Goal: Task Accomplishment & Management: Complete application form

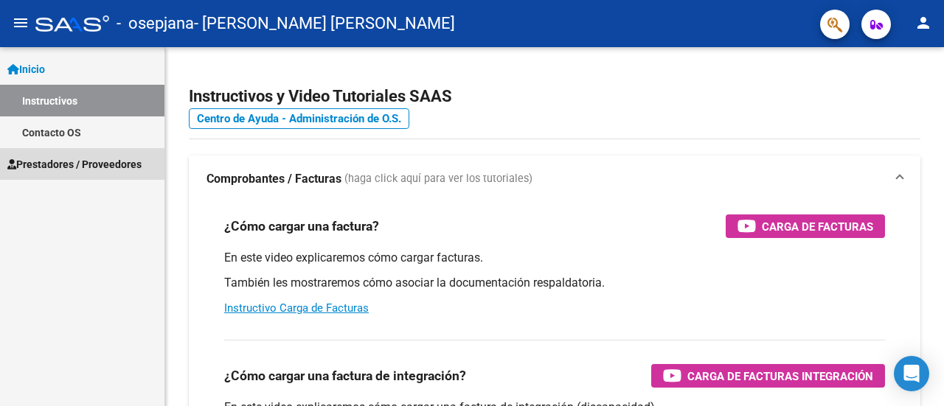
click at [66, 161] on span "Prestadores / Proveedores" at bounding box center [74, 164] width 134 height 16
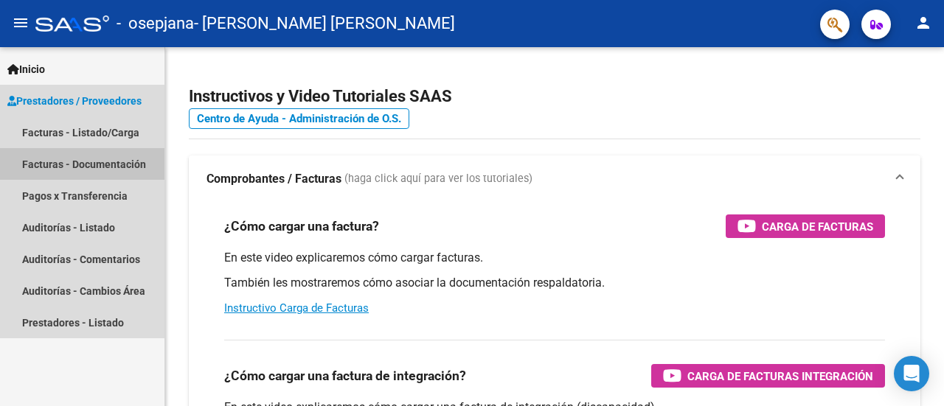
click at [59, 164] on link "Facturas - Documentación" at bounding box center [82, 164] width 164 height 32
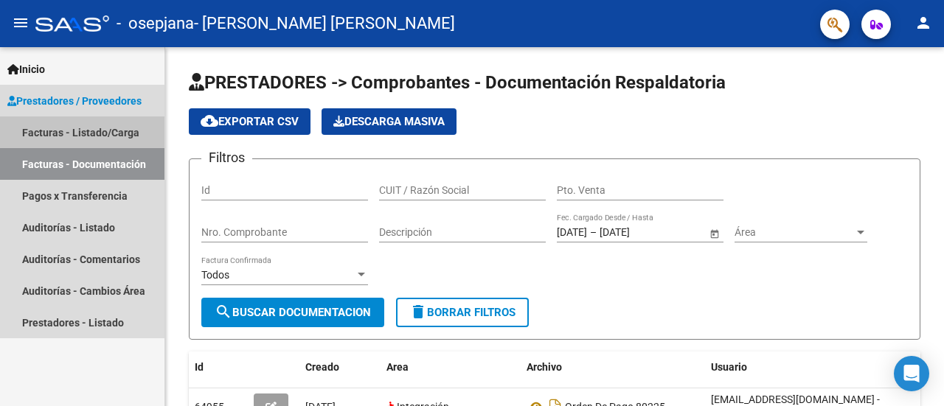
click at [94, 122] on link "Facturas - Listado/Carga" at bounding box center [82, 133] width 164 height 32
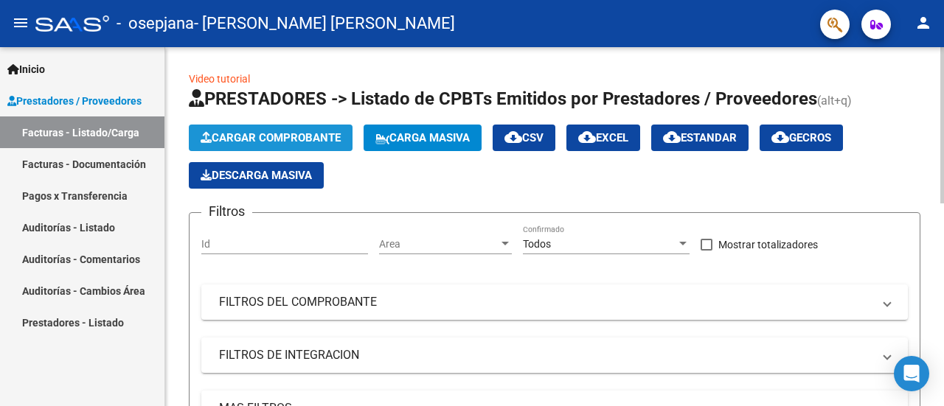
click at [257, 141] on span "Cargar Comprobante" at bounding box center [271, 137] width 140 height 13
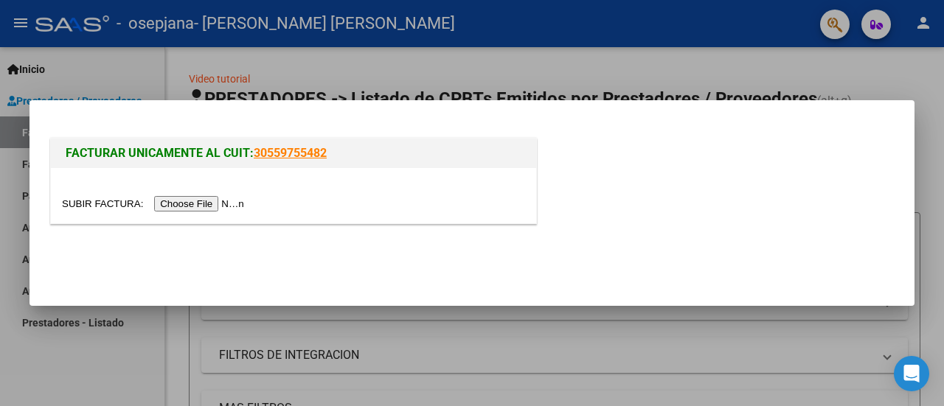
click at [209, 207] on input "file" at bounding box center [155, 203] width 187 height 15
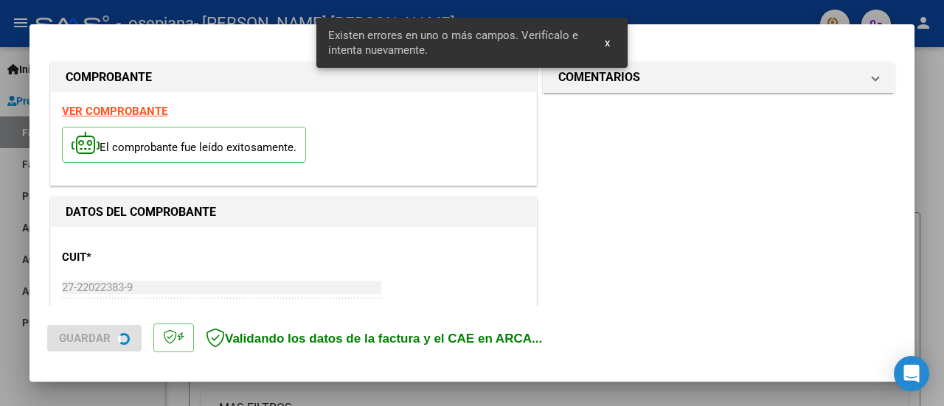
scroll to position [395, 0]
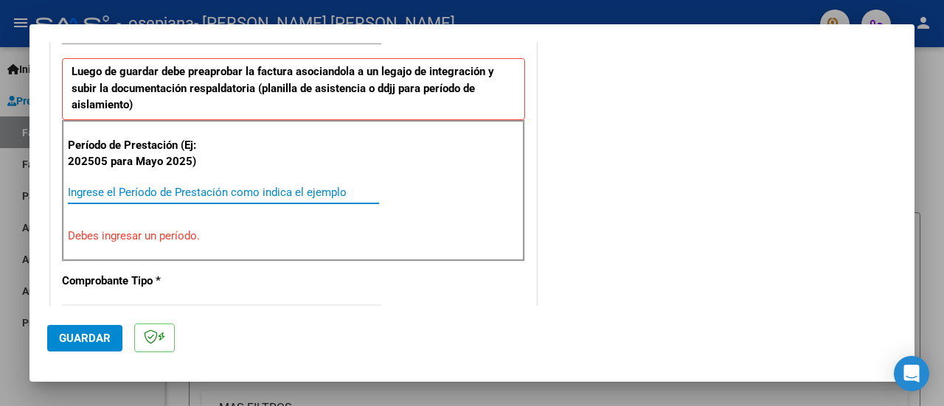
click at [140, 186] on input "Ingrese el Período de Prestación como indica el ejemplo" at bounding box center [223, 192] width 311 height 13
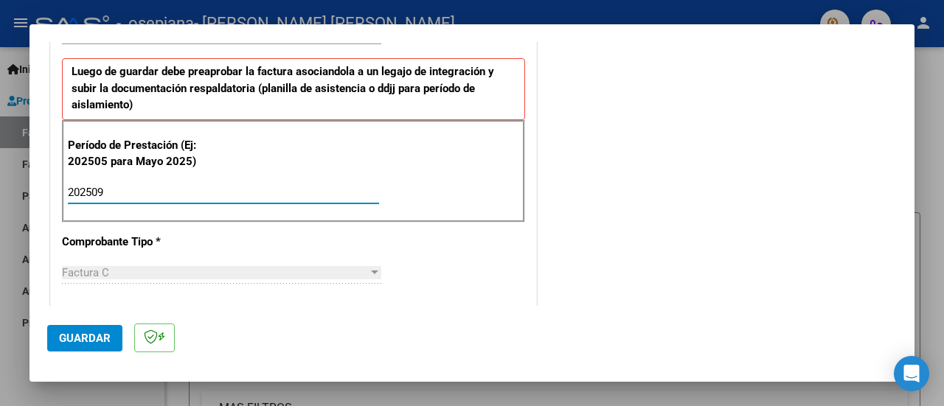
type input "202509"
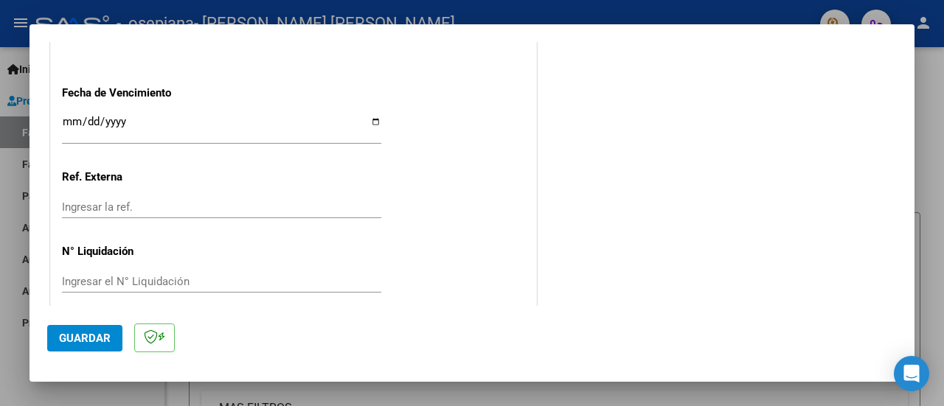
scroll to position [1063, 0]
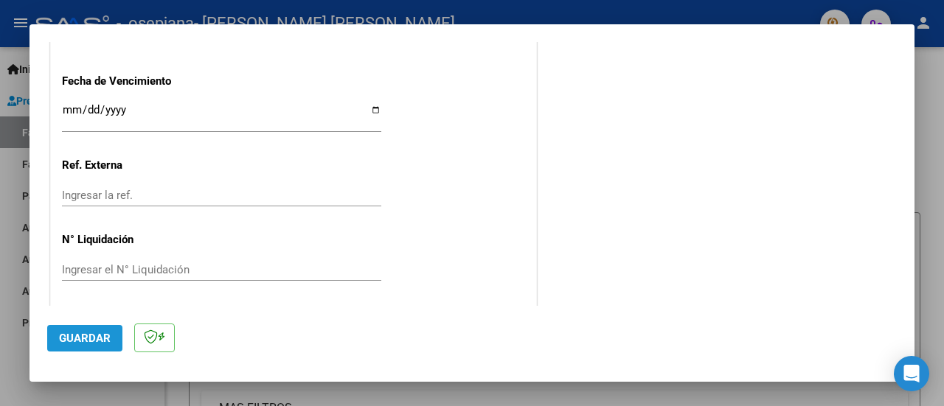
click at [80, 342] on span "Guardar" at bounding box center [85, 338] width 52 height 13
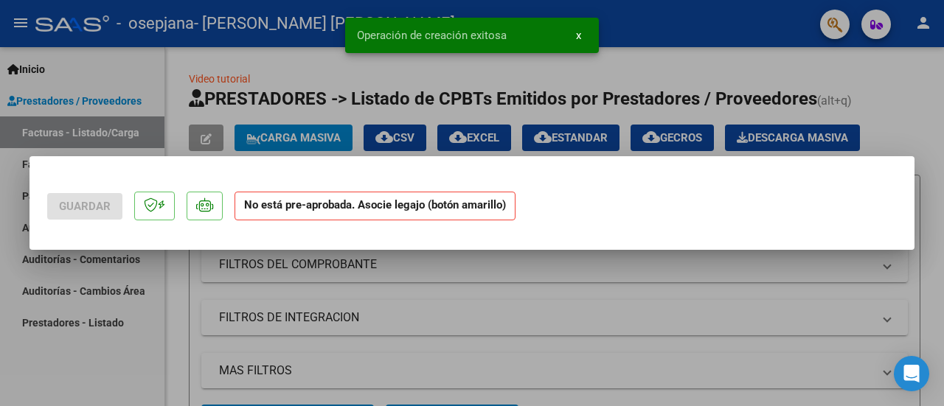
scroll to position [0, 0]
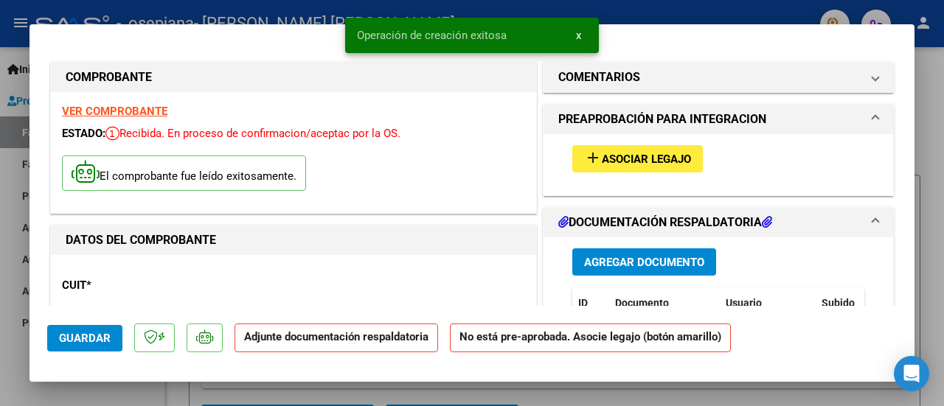
click at [628, 157] on span "Asociar Legajo" at bounding box center [646, 159] width 89 height 13
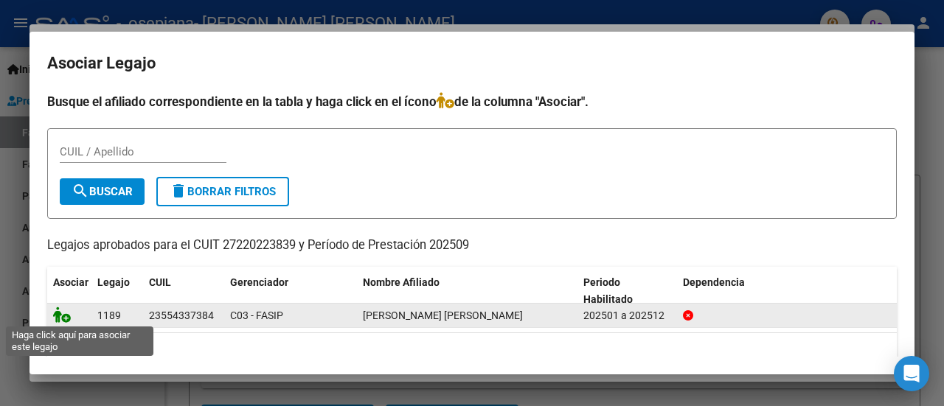
click at [69, 319] on icon at bounding box center [62, 315] width 18 height 16
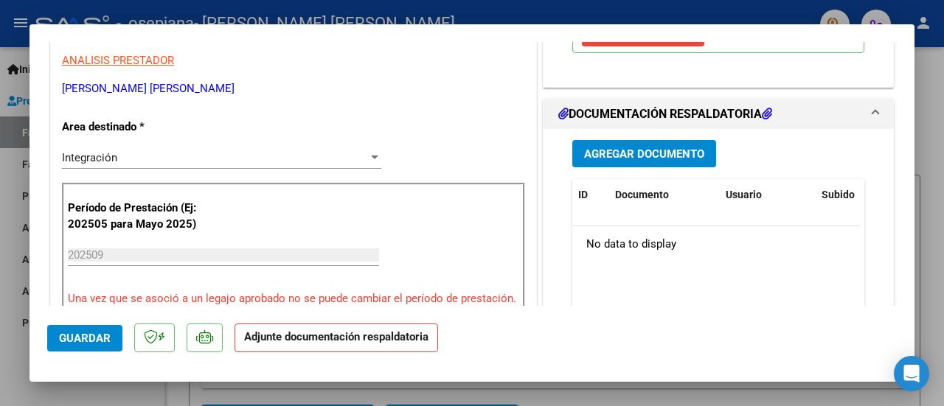
scroll to position [325, 0]
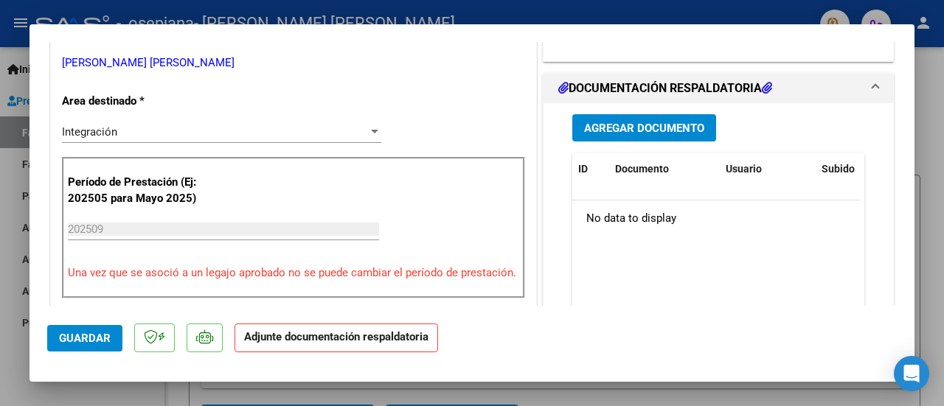
click at [660, 135] on span "Agregar Documento" at bounding box center [644, 128] width 120 height 13
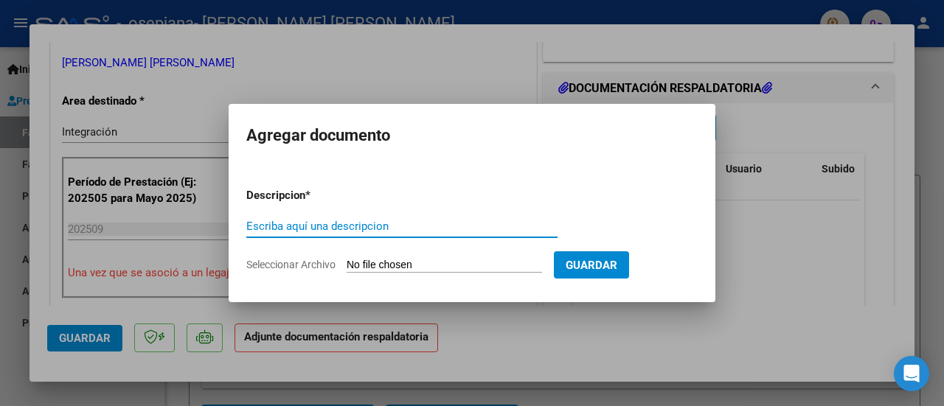
click at [301, 223] on input "Escriba aquí una descripcion" at bounding box center [401, 226] width 311 height 13
type input "planilla asistencia"
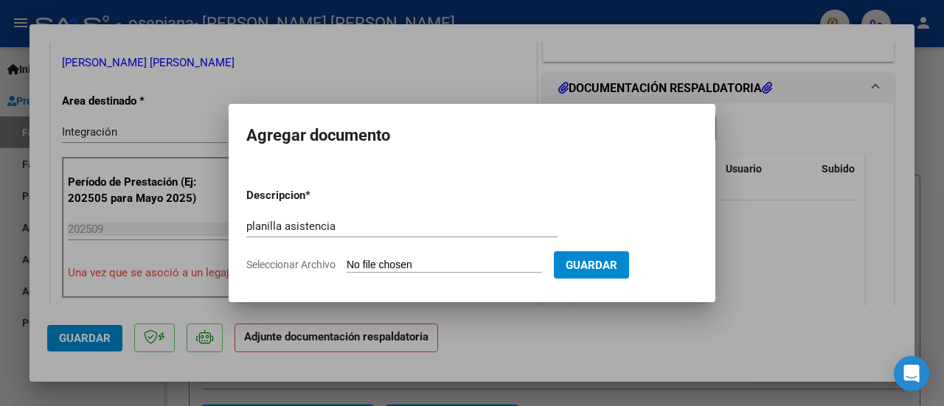
click at [296, 263] on span "Seleccionar Archivo" at bounding box center [290, 265] width 89 height 12
click at [347, 263] on input "Seleccionar Archivo" at bounding box center [444, 266] width 195 height 14
type input "C:\fakepath\P ASIST [PERSON_NAME] [DATE].pdf"
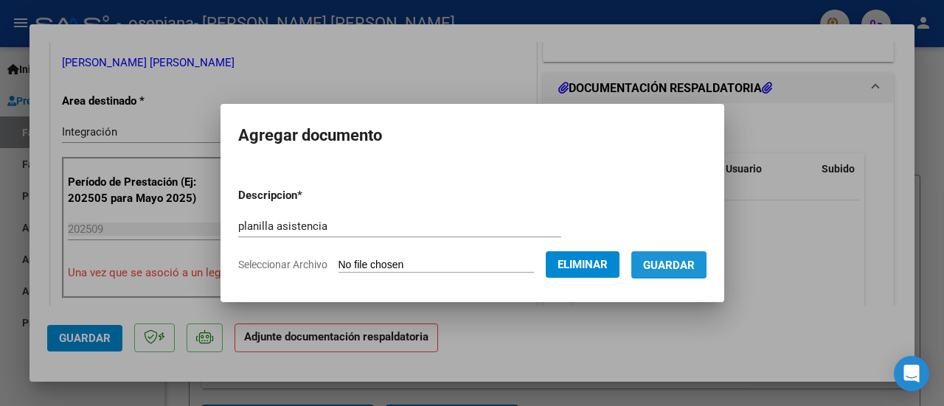
click at [672, 265] on span "Guardar" at bounding box center [669, 265] width 52 height 13
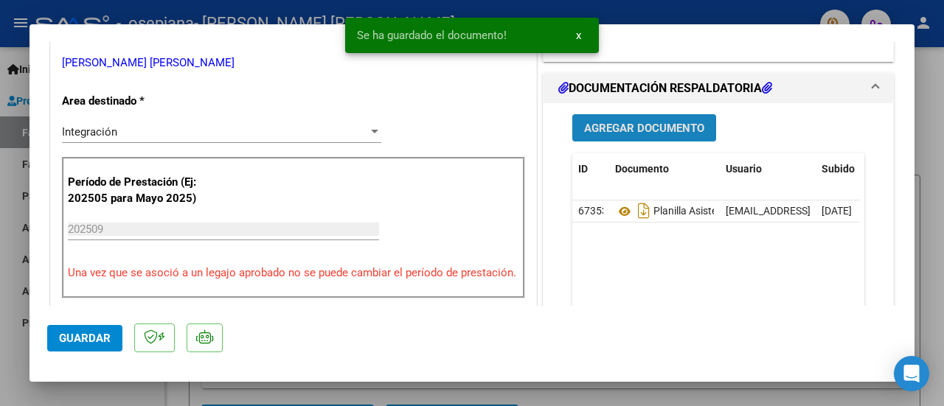
click at [671, 135] on span "Agregar Documento" at bounding box center [644, 128] width 120 height 13
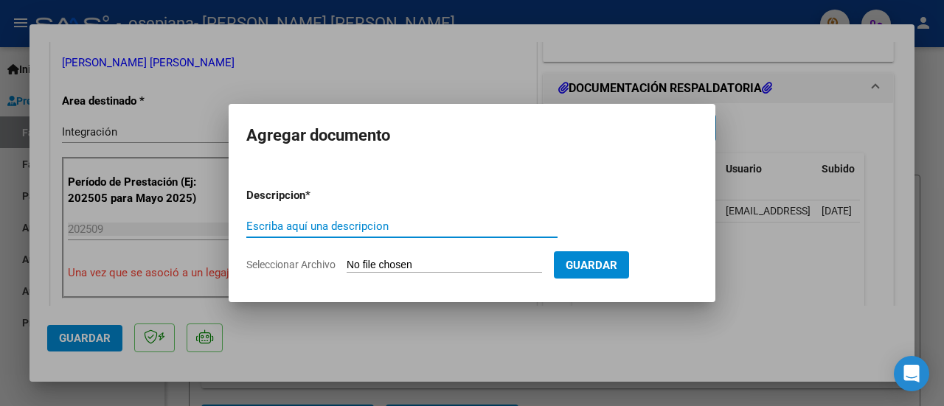
click at [326, 224] on input "Escriba aquí una descripcion" at bounding box center [401, 226] width 311 height 13
type input "recibo"
click at [279, 258] on app-file-uploader "Seleccionar Archivo" at bounding box center [400, 264] width 308 height 13
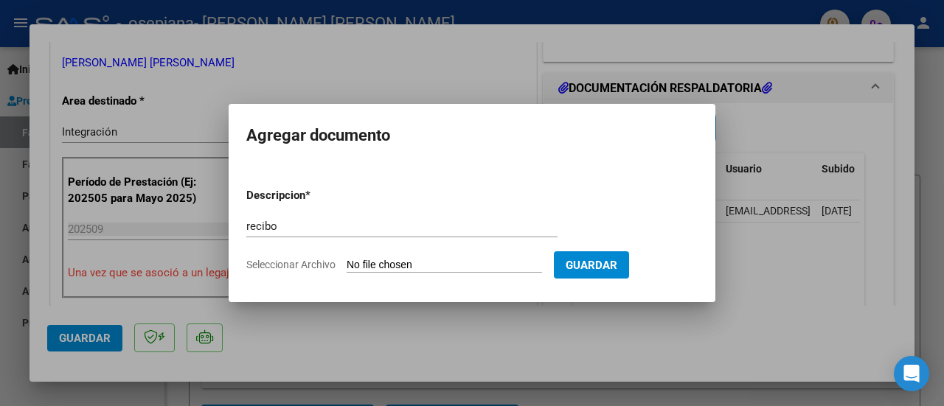
click at [319, 260] on span "Seleccionar Archivo" at bounding box center [290, 265] width 89 height 12
click at [347, 260] on input "Seleccionar Archivo" at bounding box center [444, 266] width 195 height 14
type input "C:\fakepath\recibo (3).pdf"
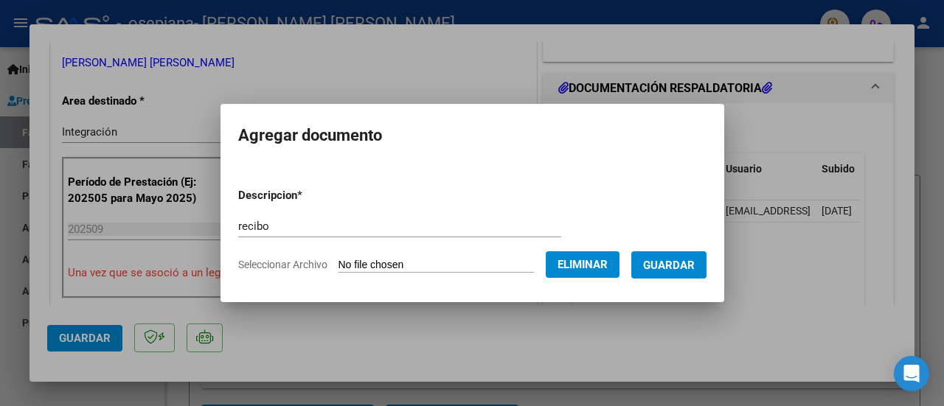
click at [695, 263] on span "Guardar" at bounding box center [669, 265] width 52 height 13
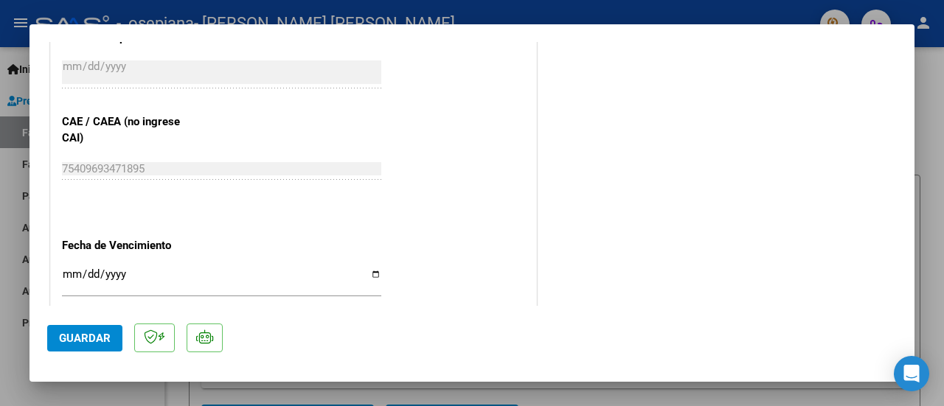
scroll to position [1086, 0]
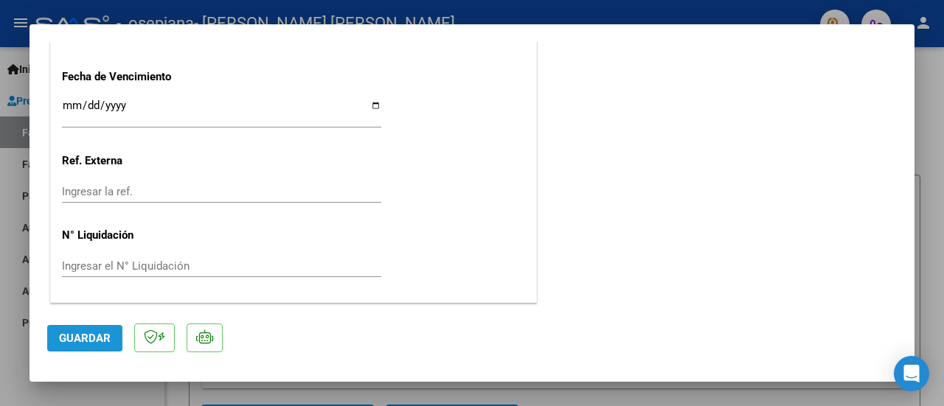
click at [89, 344] on span "Guardar" at bounding box center [85, 338] width 52 height 13
click at [77, 343] on span "Guardar" at bounding box center [85, 338] width 52 height 13
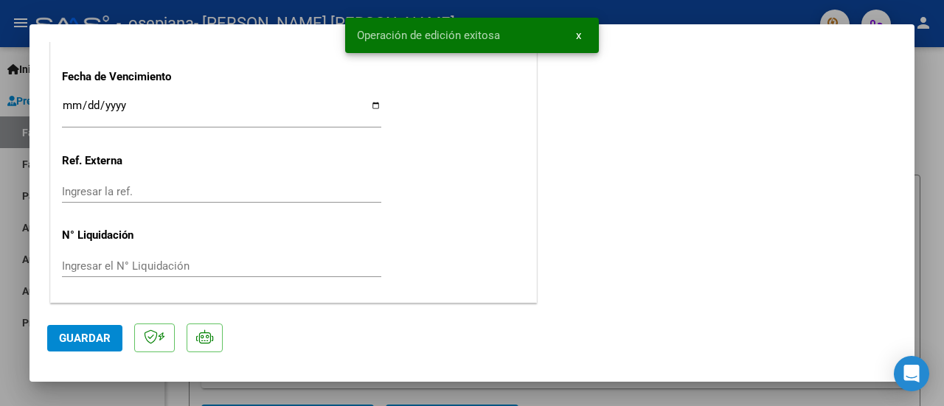
click at [943, 280] on div at bounding box center [472, 203] width 944 height 406
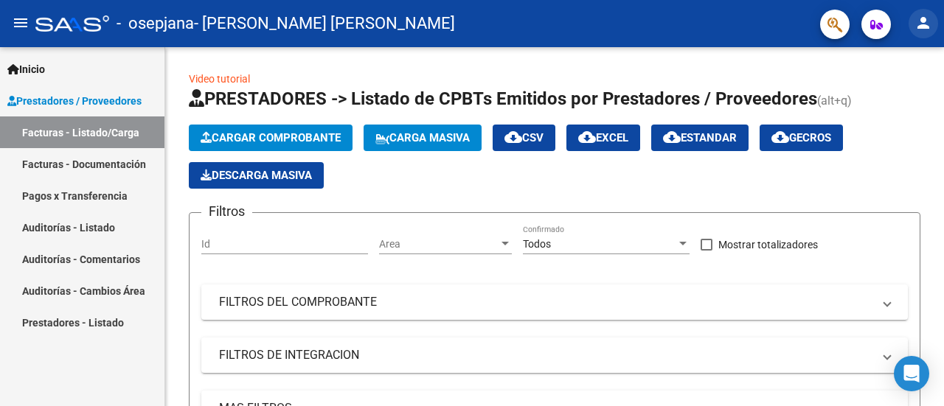
click at [928, 18] on mat-icon "person" at bounding box center [924, 23] width 18 height 18
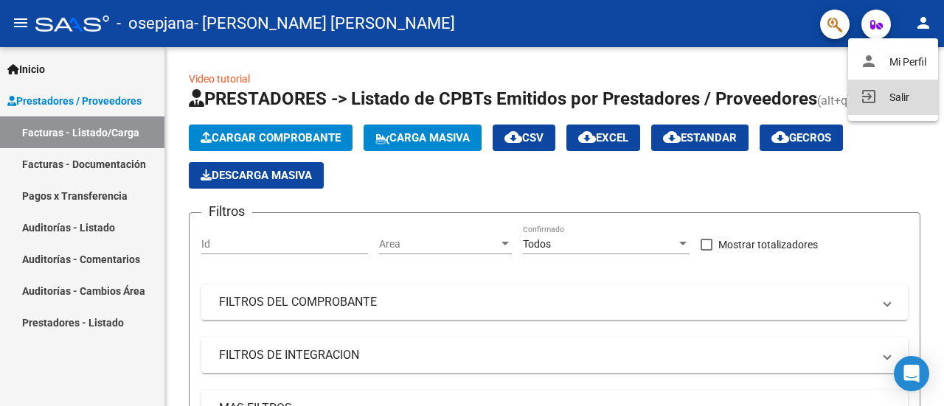
click at [889, 91] on button "exit_to_app Salir" at bounding box center [893, 97] width 90 height 35
